Goal: Find specific page/section: Find specific page/section

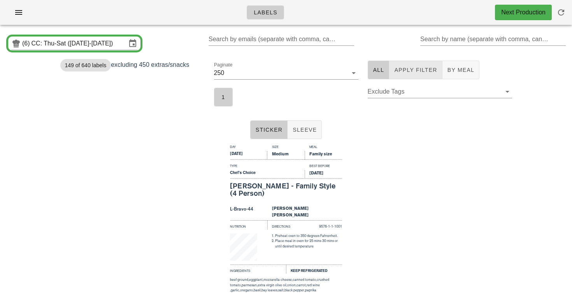
click at [420, 68] on span "Apply Filter" at bounding box center [415, 70] width 43 height 6
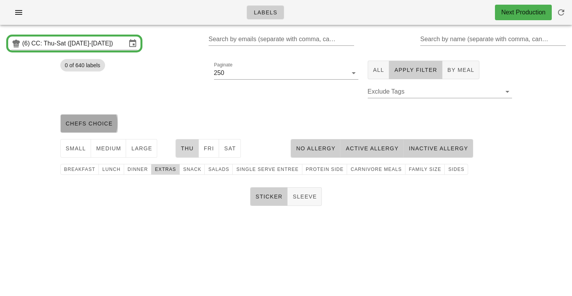
click at [85, 117] on button "chefs choice" at bounding box center [89, 123] width 58 height 19
click at [95, 43] on input "CC: Thu-Sat ([DATE]-[DATE])" at bounding box center [79, 43] width 95 height 12
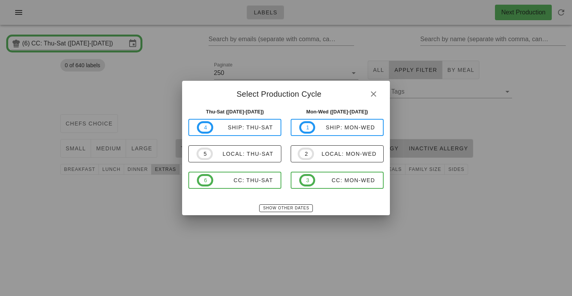
click at [243, 164] on div "4 ship: Thu-Sat 5 local: Thu-Sat 6 CC: Thu-Sat" at bounding box center [234, 154] width 93 height 70
click at [238, 154] on div "local: Thu-Sat" at bounding box center [243, 154] width 61 height 6
type input "local: Thu-Sat ([DATE]-[DATE])"
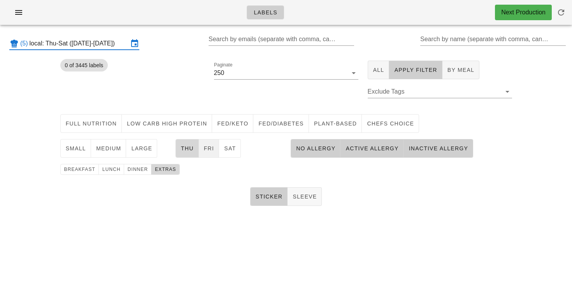
click at [207, 146] on span "Fri" at bounding box center [208, 148] width 11 height 6
click at [188, 147] on span "Thu" at bounding box center [186, 148] width 13 height 6
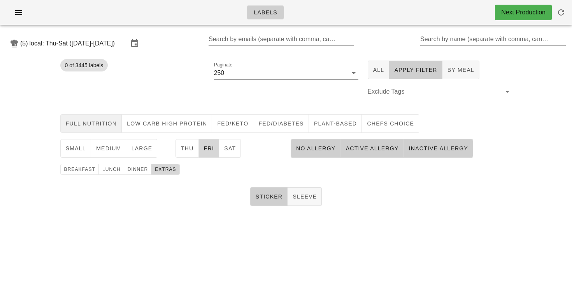
click at [96, 121] on span "Full Nutrition" at bounding box center [91, 124] width 52 height 6
click at [112, 148] on span "medium" at bounding box center [109, 148] width 26 height 6
click at [137, 173] on button "dinner" at bounding box center [138, 169] width 28 height 11
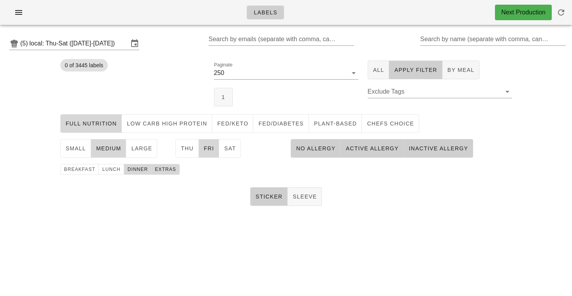
click at [163, 170] on span "extras" at bounding box center [165, 169] width 22 height 5
click at [228, 93] on button "1" at bounding box center [223, 97] width 19 height 19
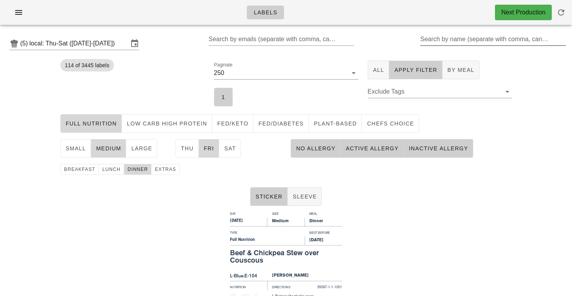
click at [449, 42] on input "Search by name (separate with comma, can be partial)" at bounding box center [492, 39] width 144 height 12
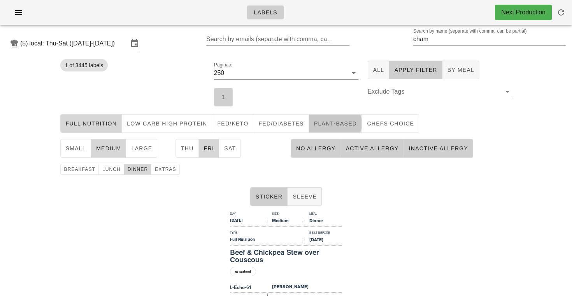
click at [313, 121] on span "Plant-Based" at bounding box center [334, 124] width 43 height 6
click at [75, 121] on span "Full Nutrition" at bounding box center [91, 124] width 52 height 6
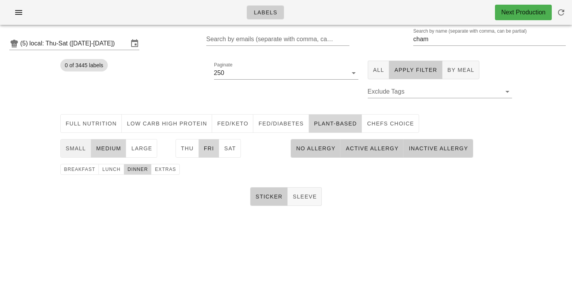
click at [77, 157] on button "small" at bounding box center [75, 148] width 31 height 19
click at [77, 163] on div "breakfast lunch dinner extras" at bounding box center [286, 169] width 461 height 17
click at [78, 165] on button "breakfast" at bounding box center [79, 169] width 39 height 11
click at [111, 149] on span "medium" at bounding box center [109, 148] width 26 height 6
click at [375, 73] on span "All" at bounding box center [379, 70] width 12 height 6
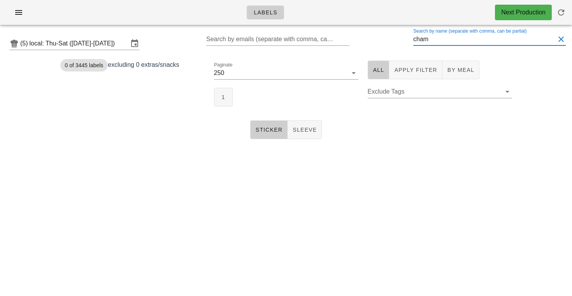
drag, startPoint x: 444, startPoint y: 40, endPoint x: 337, endPoint y: 30, distance: 107.5
click at [348, 30] on div "Labels Next Production (5) local: Thu-Sat ([DATE]-[DATE]) Search by emails (sep…" at bounding box center [286, 148] width 572 height 296
click at [228, 100] on button "1" at bounding box center [223, 97] width 19 height 19
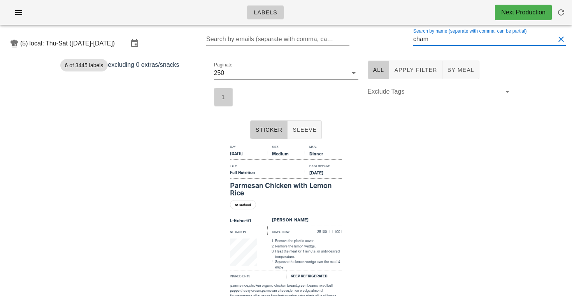
drag, startPoint x: 436, startPoint y: 41, endPoint x: 380, endPoint y: 37, distance: 56.1
click at [380, 37] on div "(5) local: Thu-Sat ([DATE]-[DATE]) Search by emails (separate with comma, can b…" at bounding box center [286, 43] width 572 height 25
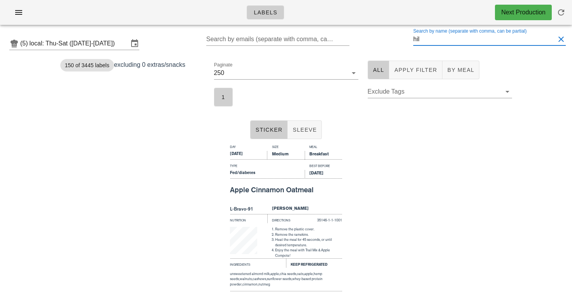
type input "hill"
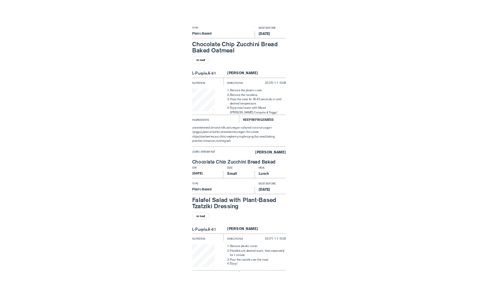
scroll to position [1468, 0]
